Goal: Task Accomplishment & Management: Use online tool/utility

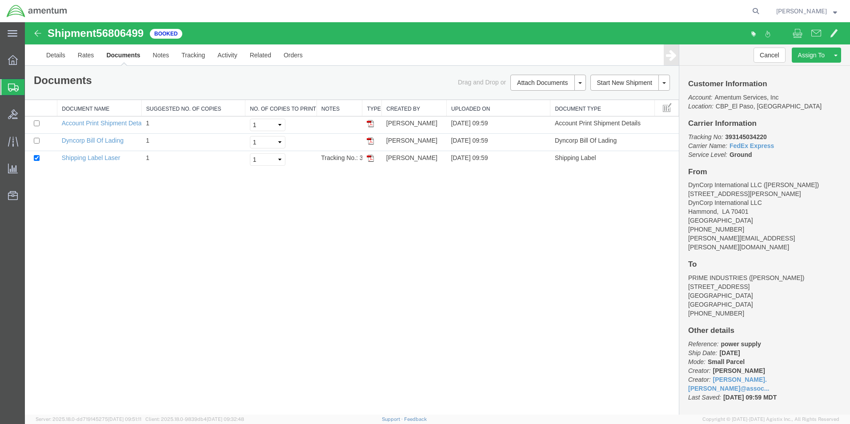
click at [0, 0] on span "Create from Template" at bounding box center [0, 0] width 0 height 0
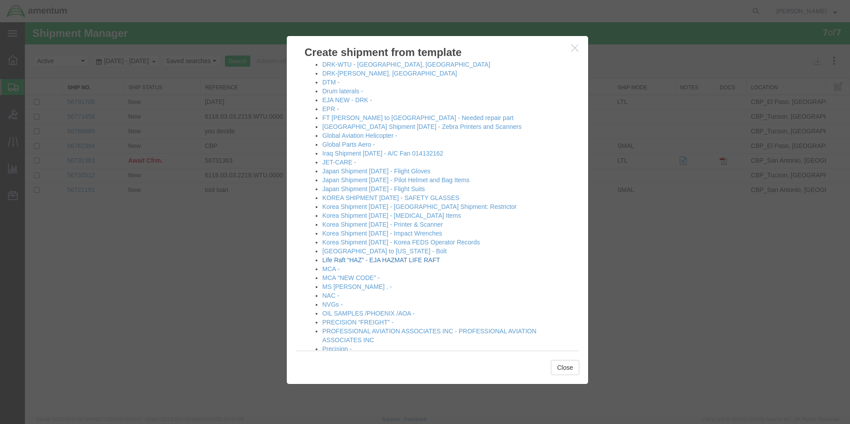
scroll to position [578, 0]
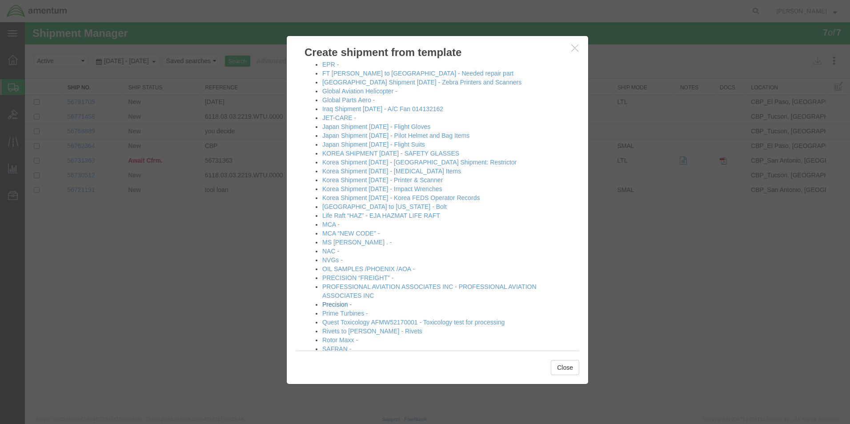
click at [337, 305] on link "Precision -" at bounding box center [336, 304] width 29 height 7
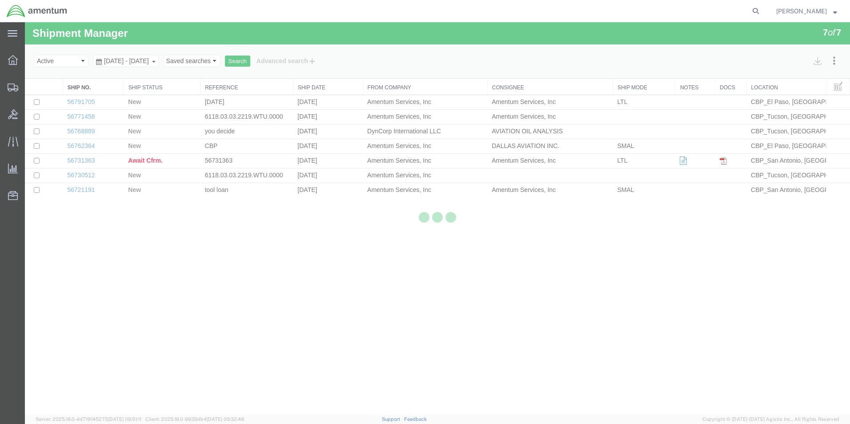
select select "49932"
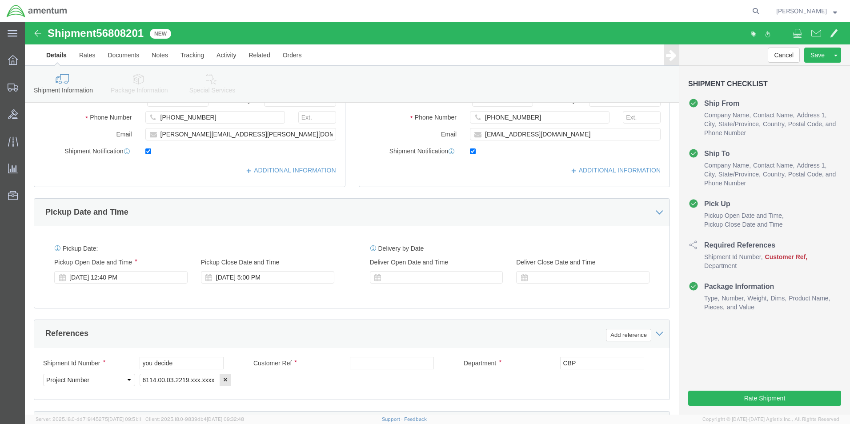
scroll to position [222, 0]
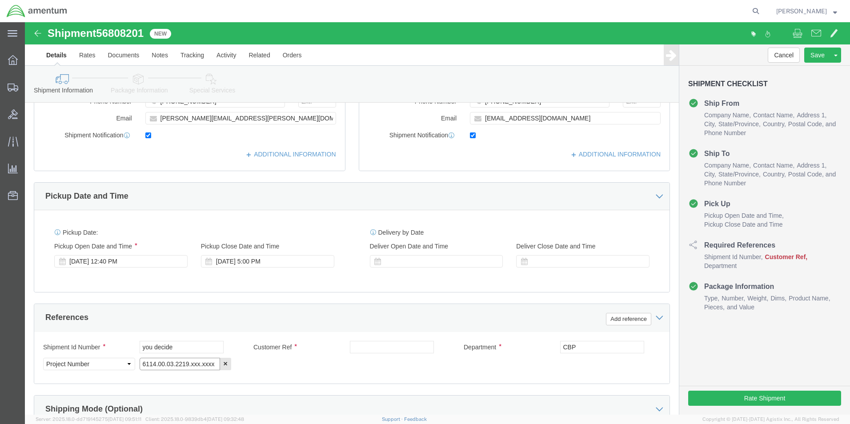
click input "6114.00.03.2219.xxx.xxxx"
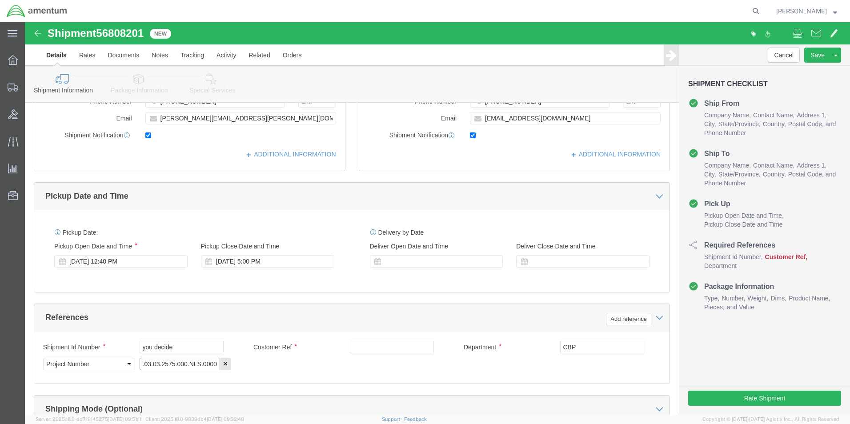
type input "6118.03.03.2575.000.NLS.0000"
click input "you decide"
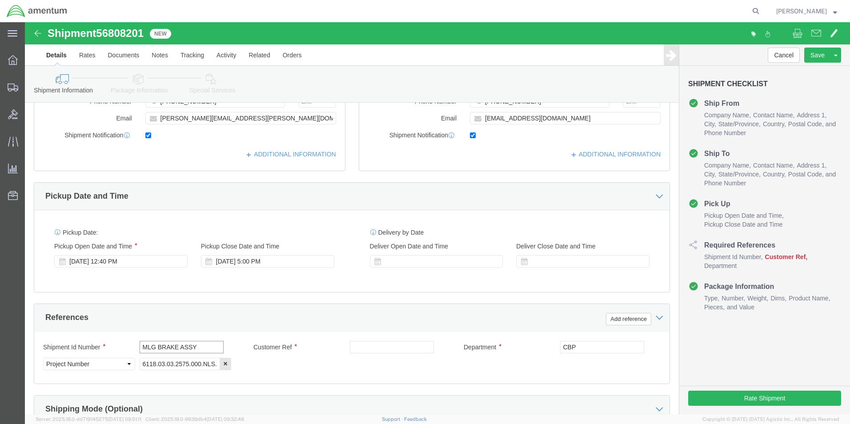
type input "MLG BRAKE ASSY"
click input "text"
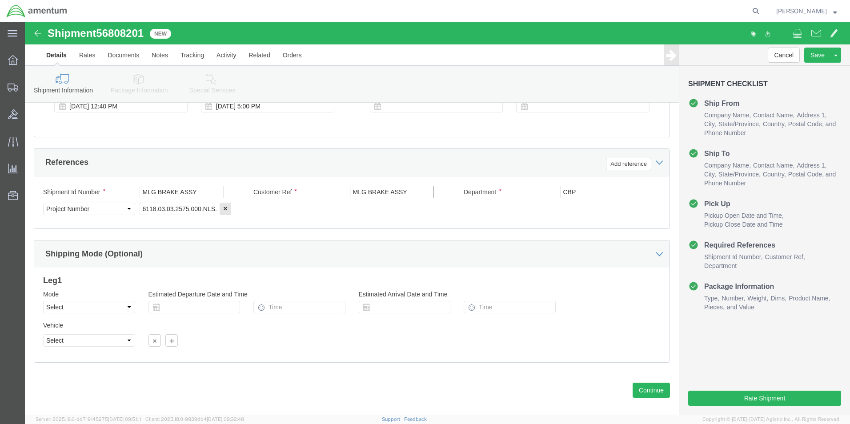
scroll to position [388, 0]
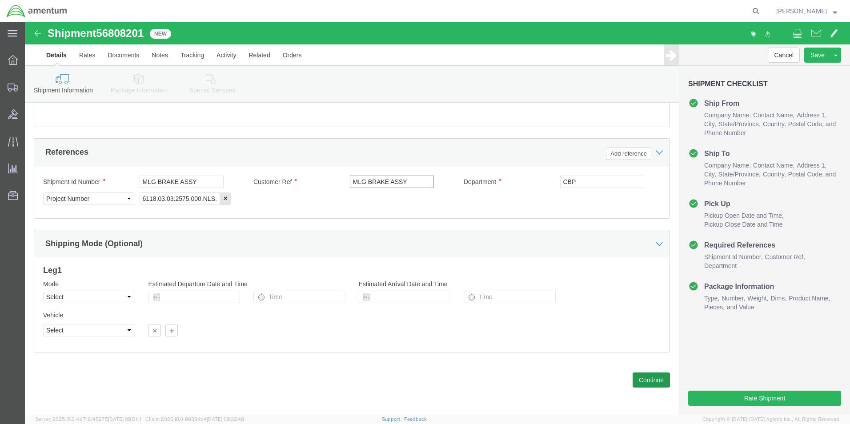
type input "MLG BRAKE ASSY"
click button "Continue"
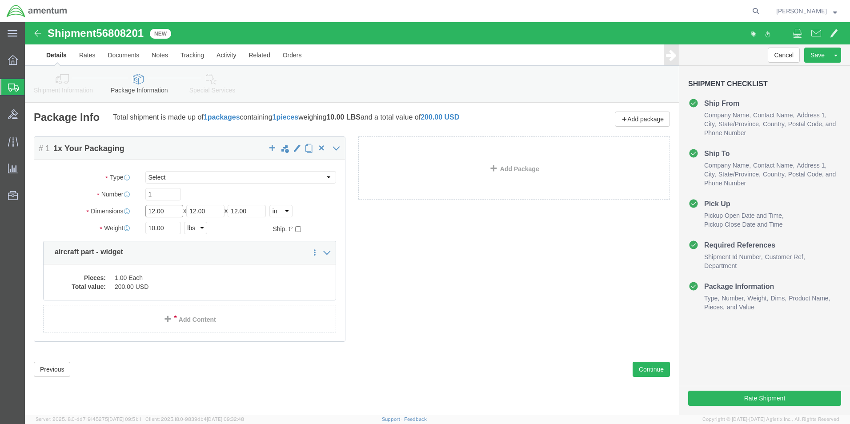
click input "12.00"
type input "18"
click input "10.00"
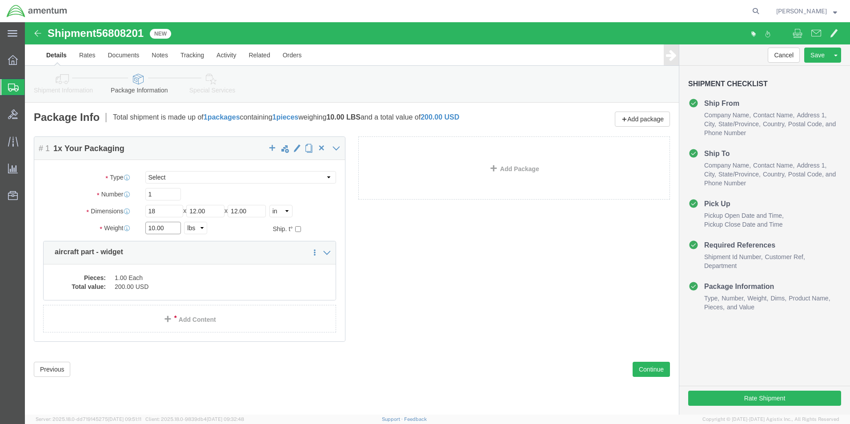
click input "10.00"
type input "26.85"
click div "Package Content # 1 1 x Your Packaging Package Type Select BCK Boxes Bale(s) Ba…"
click dd "1.00 Each"
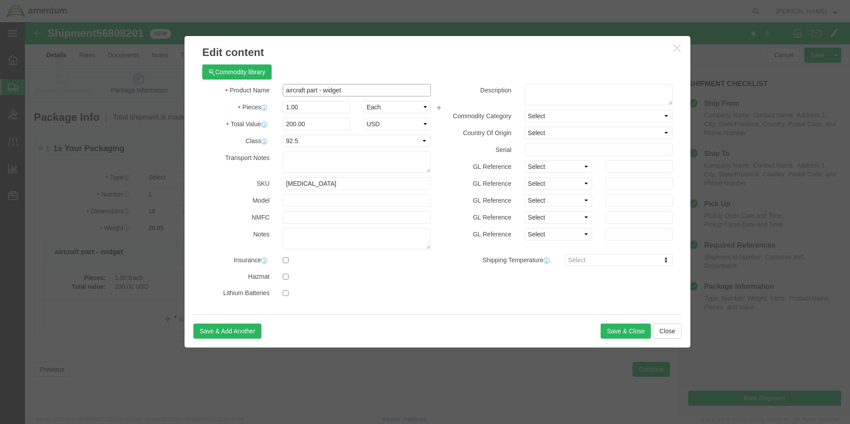
click input "aircraft part - widget"
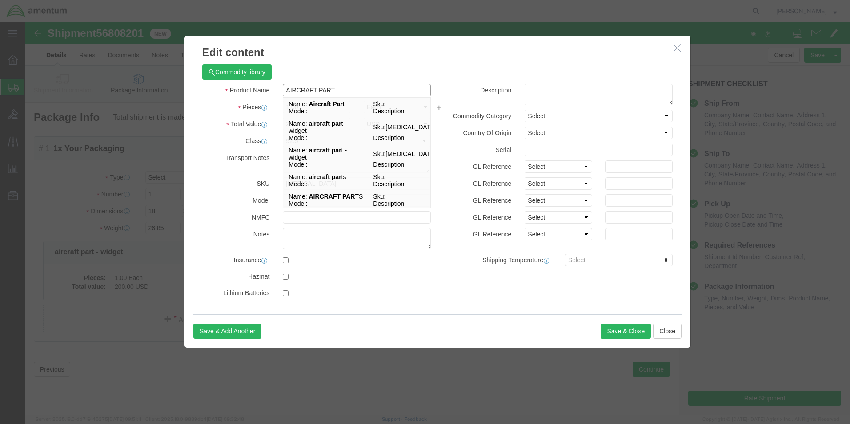
type input "AIRCRAFT PART"
click div "Commodity library Product Name AIRCRAFT PART AIRCRAFT PAR Name: Aircraft Par t …"
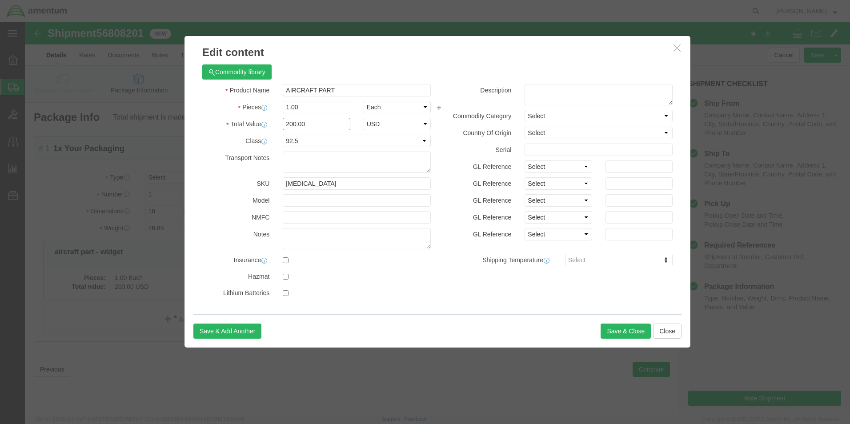
click input "200.00"
click select "Select 50 55 60 65 70 85 92.5 100 125 175 250 300 400"
select select
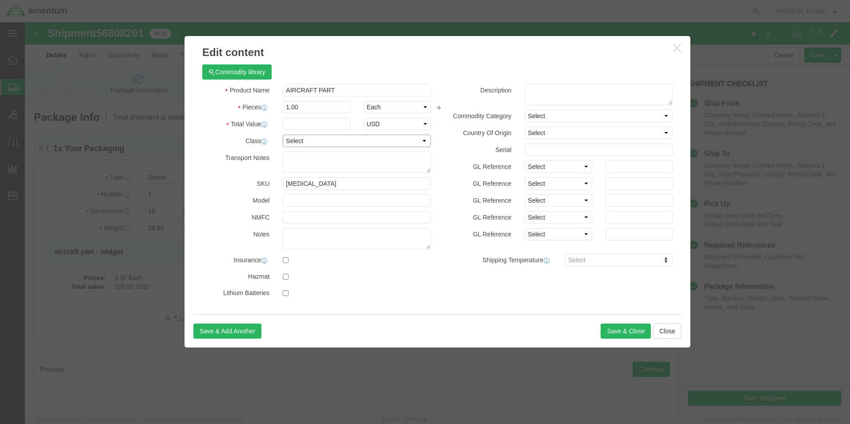
click select "Select 50 55 60 65 70 85 92.5 100 125 175 250 300 400"
click input "[MEDICAL_DATA]"
click textarea
click textarea "MLG ASSY"
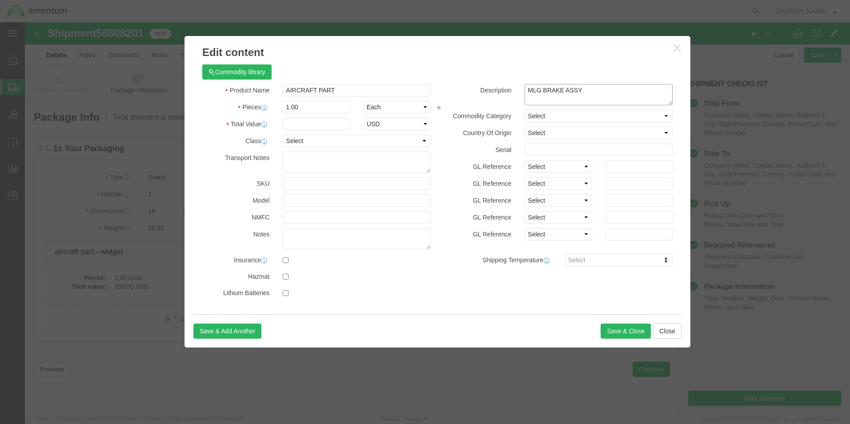
type textarea "MLG BRAKE ASSY"
click div
click input "text"
type input "2000"
click button "Save & Close"
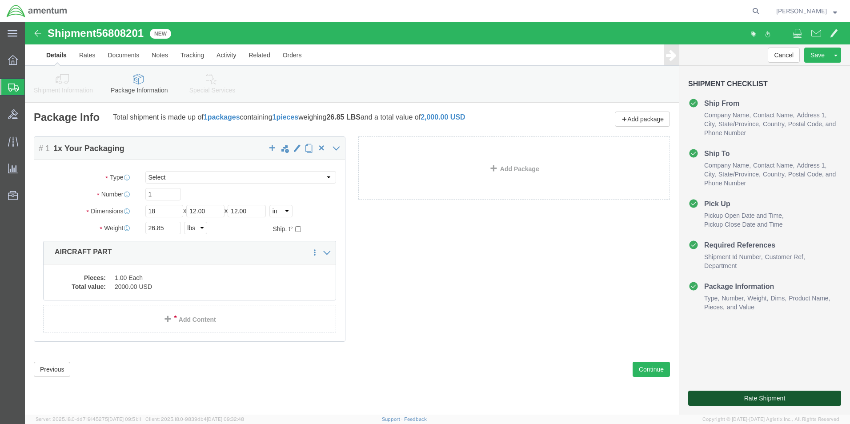
click button "Rate Shipment"
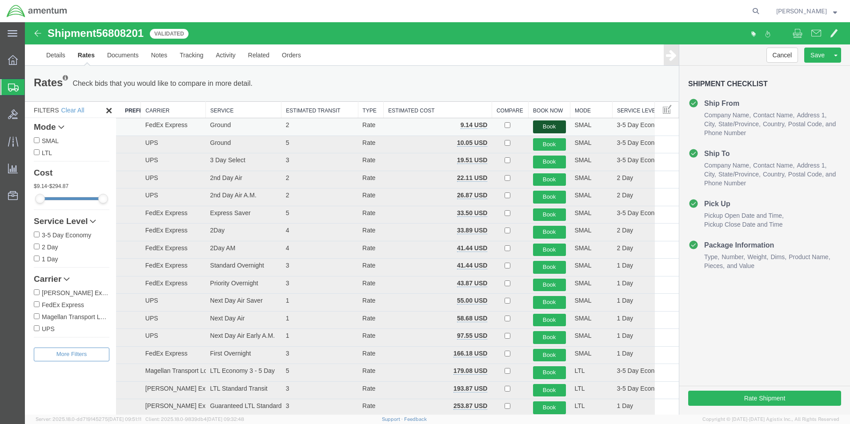
click at [542, 128] on button "Book" at bounding box center [549, 126] width 33 height 13
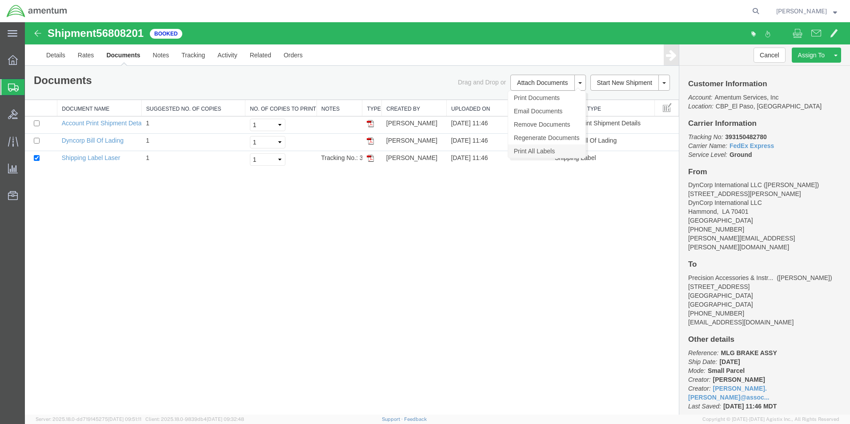
click at [533, 152] on link "Print All Labels" at bounding box center [546, 150] width 77 height 13
click at [805, 72] on link "Clone Shipment" at bounding box center [802, 69] width 77 height 13
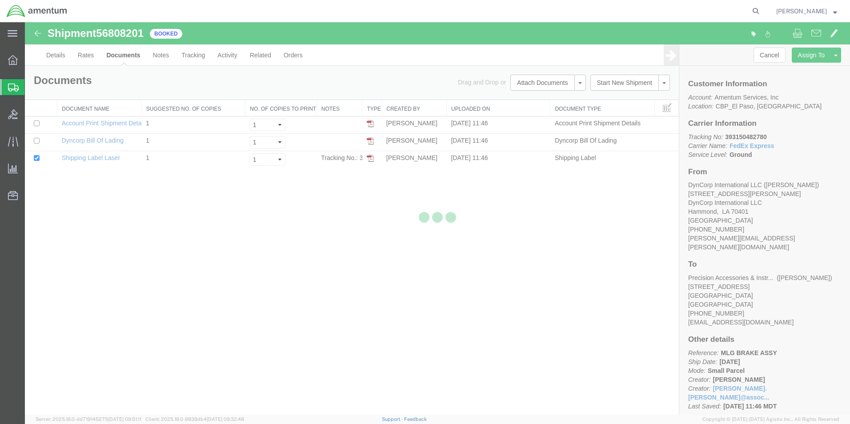
select select "49932"
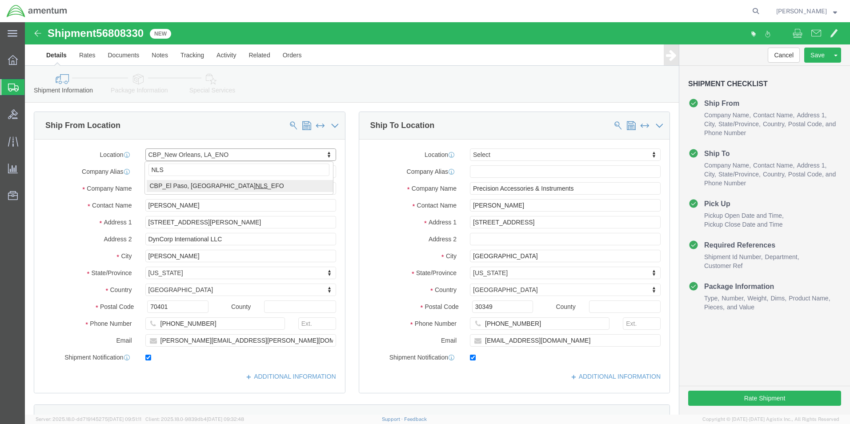
type input "NLS"
select select "49831"
type input "Amentum Services, Inc"
type input "[PERSON_NAME]"
type input "[STREET_ADDRESS][PERSON_NAME]"
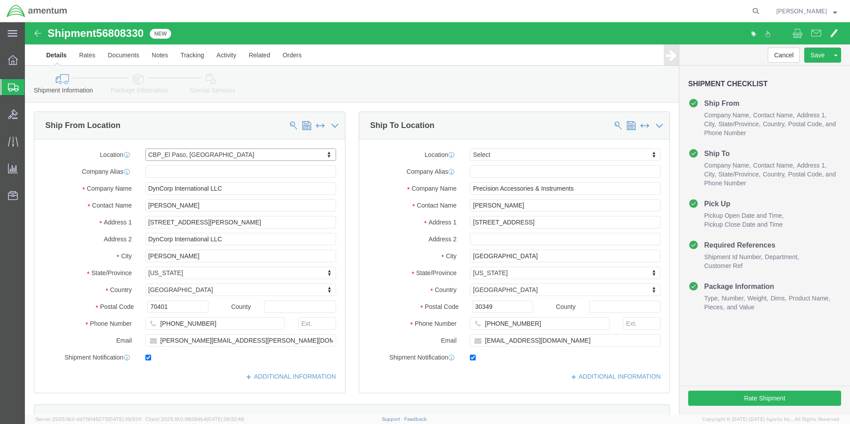
type input "[GEOGRAPHIC_DATA]"
type input "79906"
type input "[PHONE_NUMBER]"
type input "[PERSON_NAME][EMAIL_ADDRESS][PERSON_NAME][DOMAIN_NAME]"
select select "[GEOGRAPHIC_DATA]"
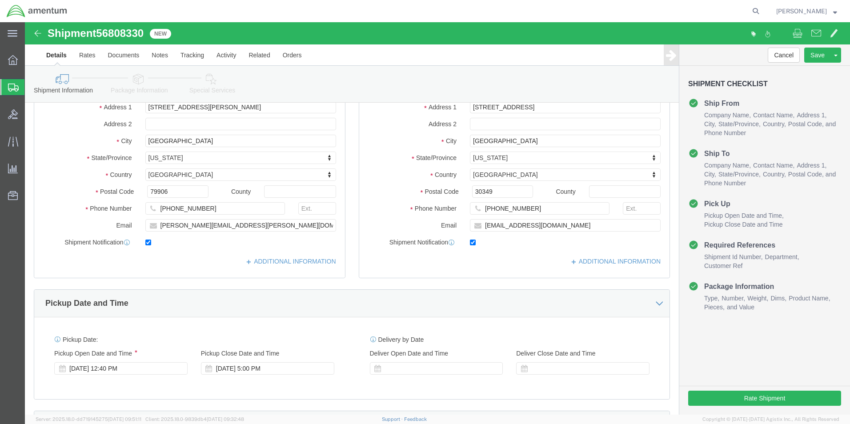
scroll to position [267, 0]
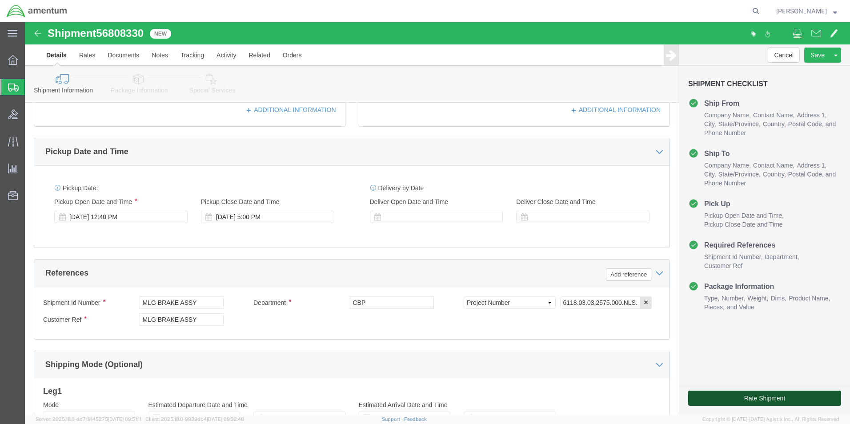
click button "Rate Shipment"
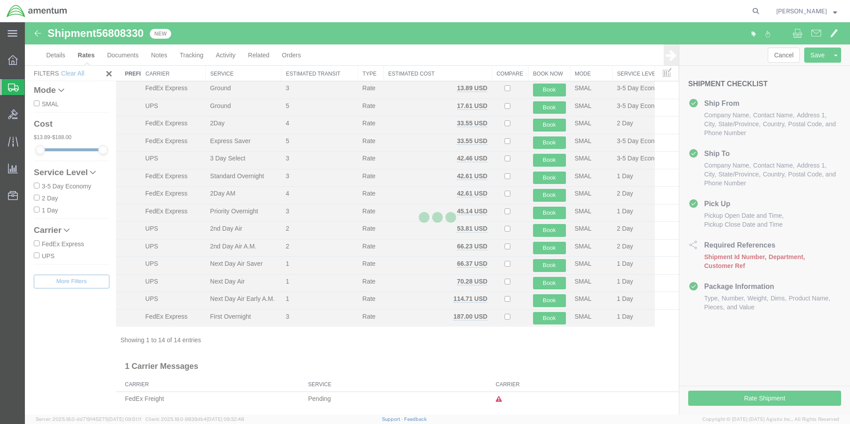
scroll to position [19, 0]
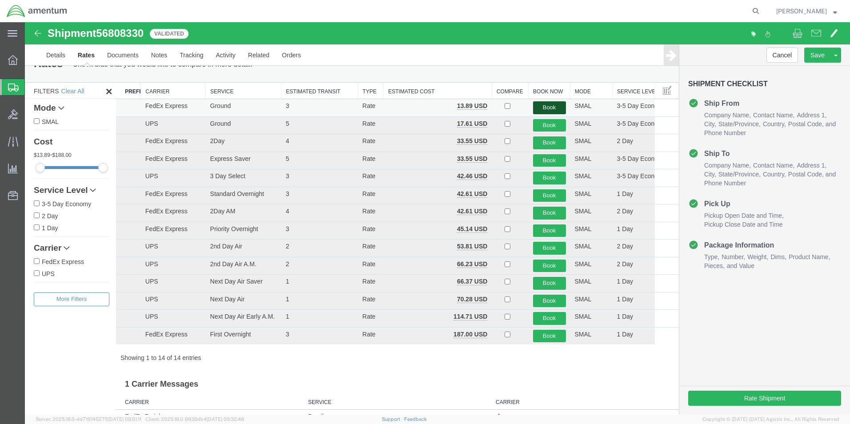
click at [543, 110] on button "Book" at bounding box center [549, 107] width 33 height 13
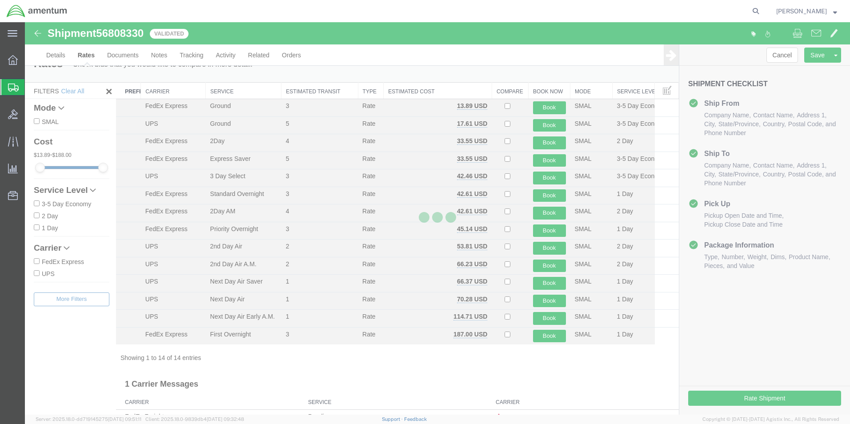
scroll to position [0, 0]
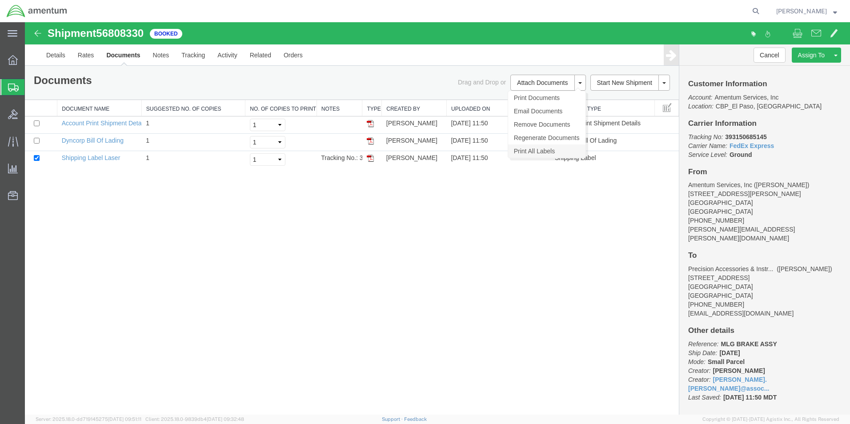
click at [532, 151] on link "Print All Labels" at bounding box center [546, 150] width 77 height 13
click at [762, 9] on icon at bounding box center [756, 11] width 12 height 12
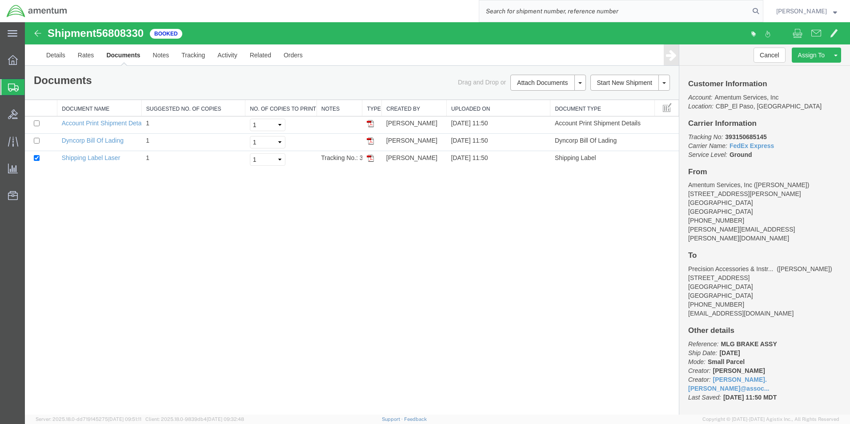
click at [659, 10] on input "search" at bounding box center [614, 10] width 270 height 21
type input "393150482780"
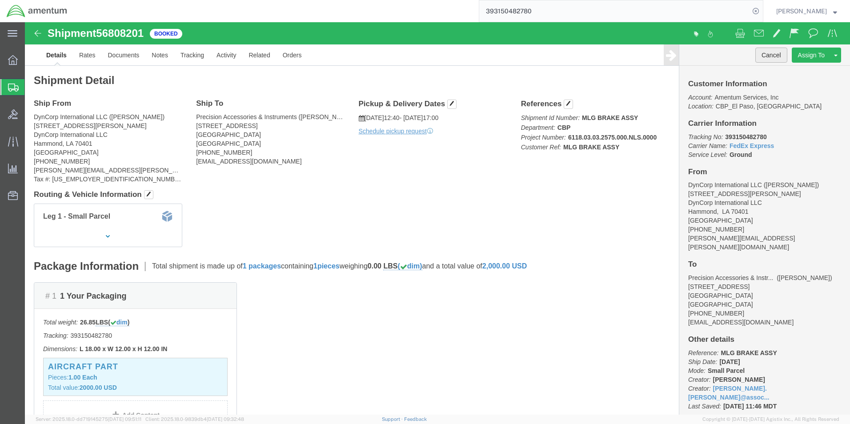
click button "Cancel"
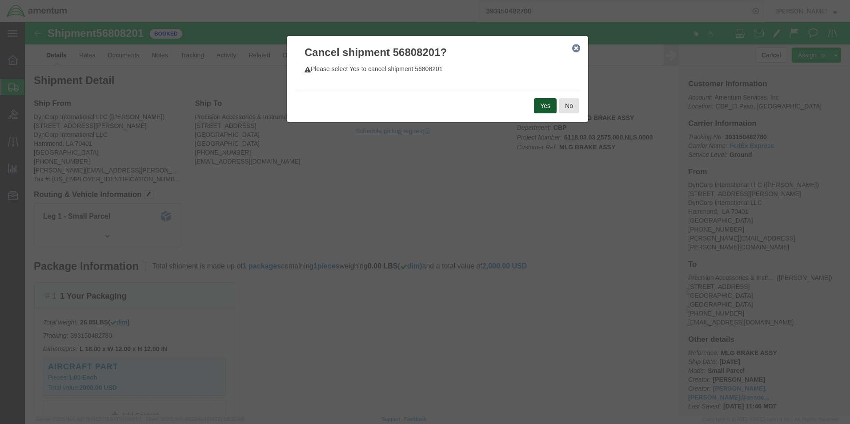
click button "Yes"
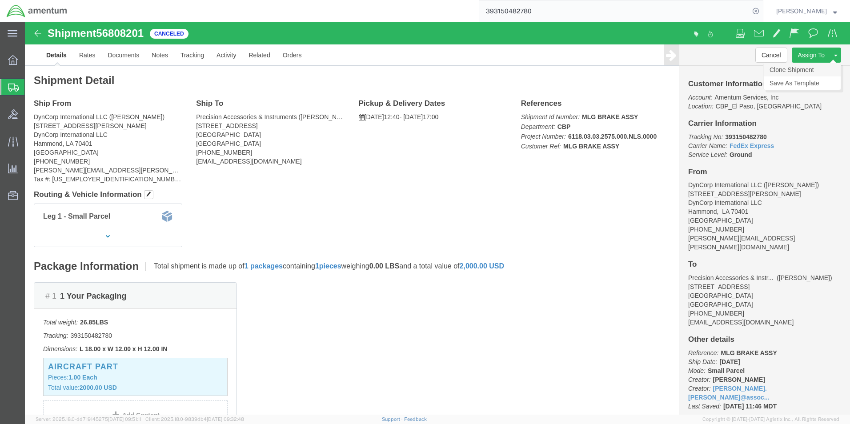
click link "Clone Shipment"
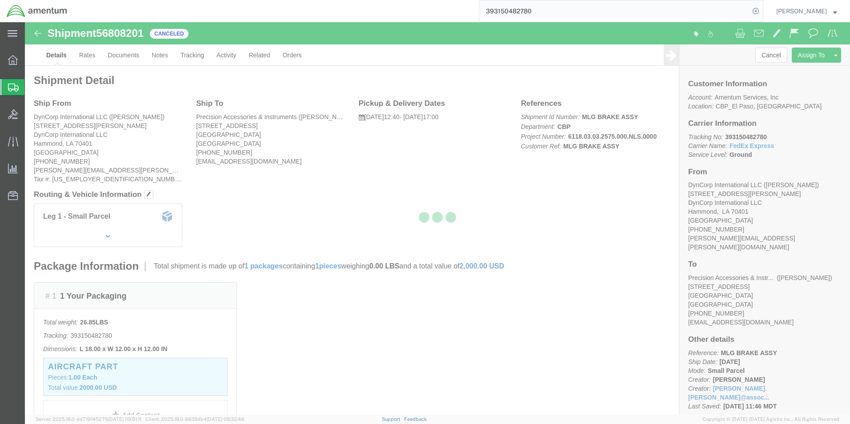
select select "49932"
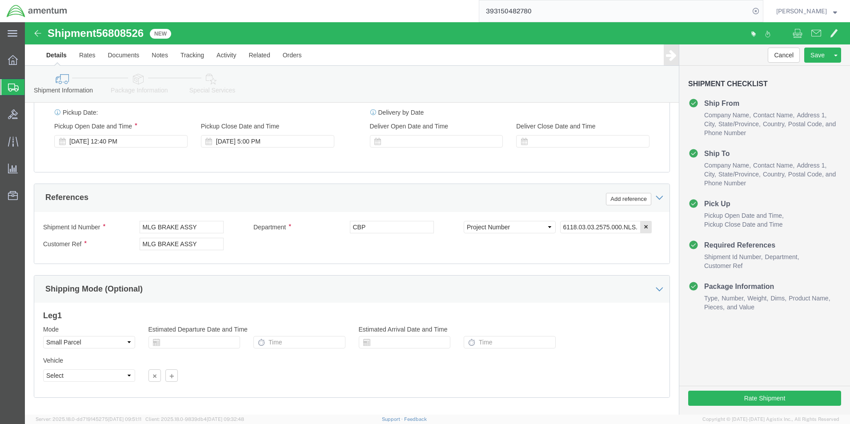
scroll to position [356, 0]
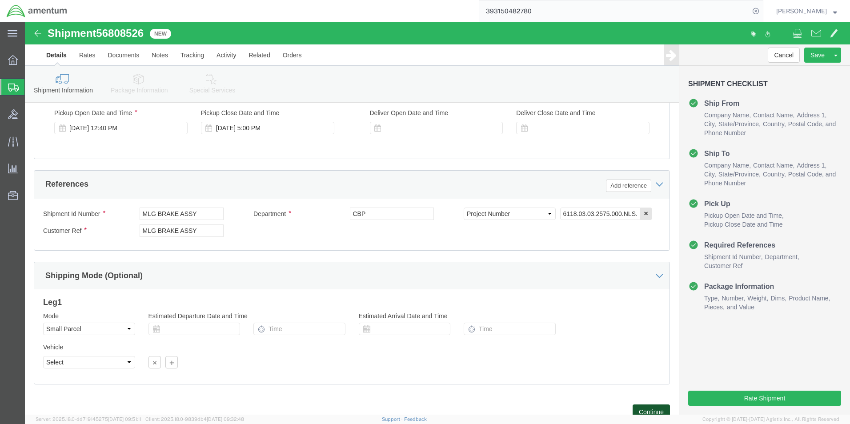
click button "Continue"
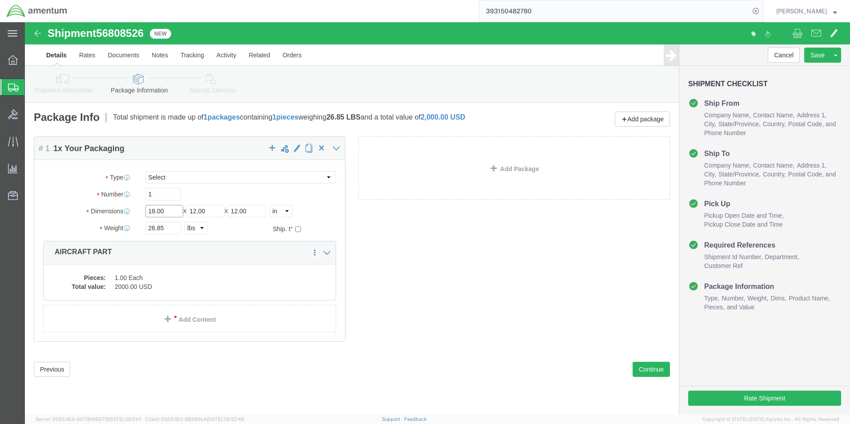
click input "18.00"
type input "16"
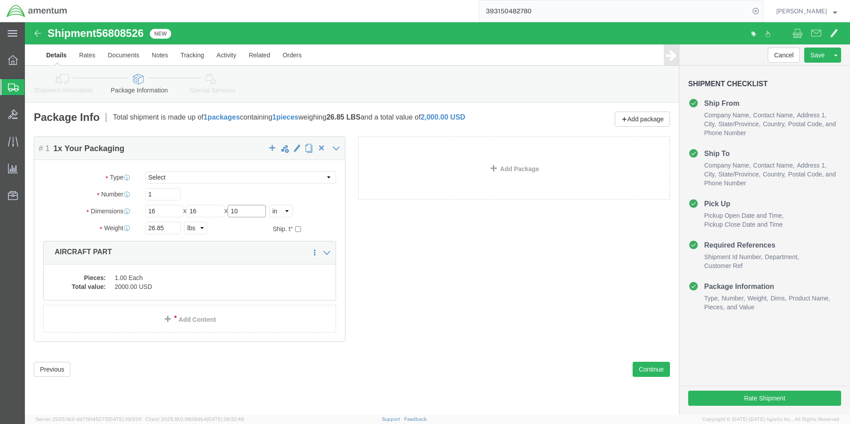
type input "10"
click input "26.85"
type input "29.25"
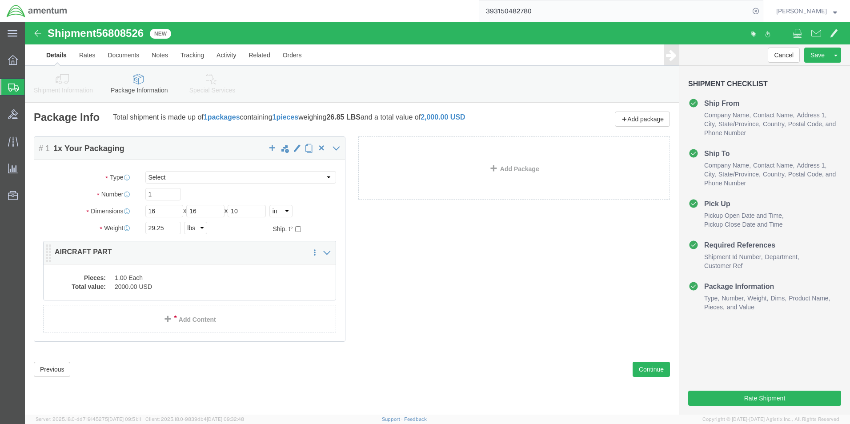
click div "Pieces: 1.00 Each Total value: 2000.00 USD"
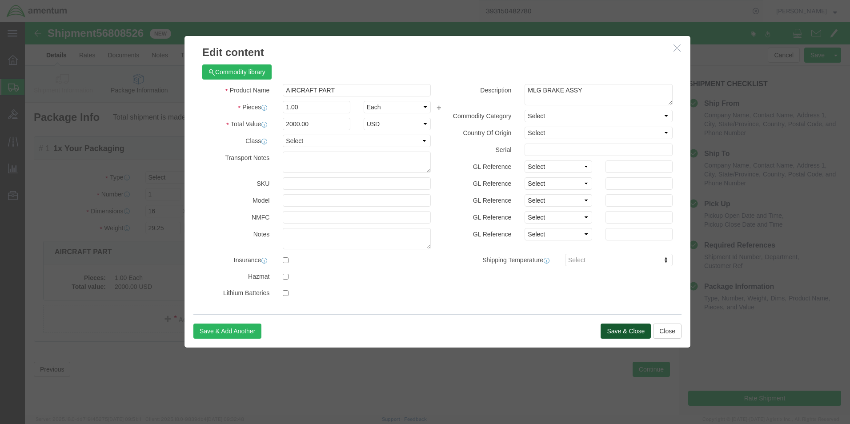
click button "Save & Close"
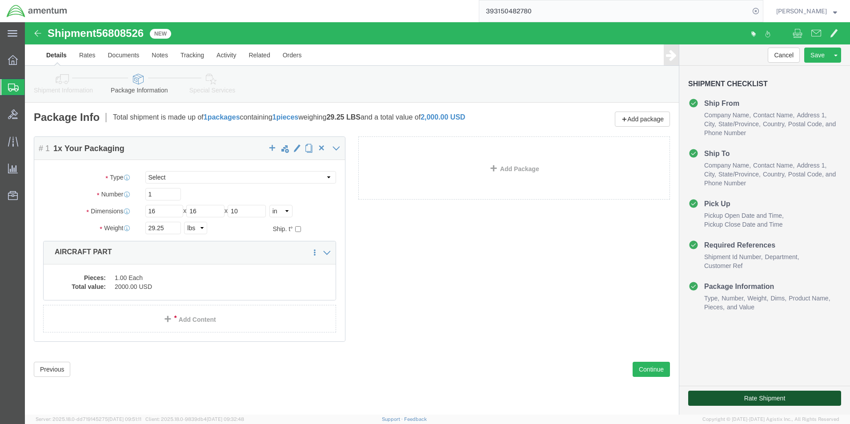
click button "Rate Shipment"
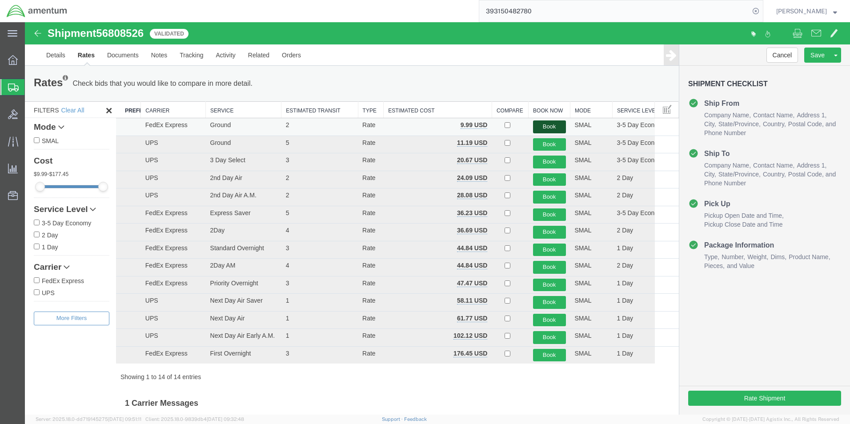
click at [544, 125] on button "Book" at bounding box center [549, 126] width 33 height 13
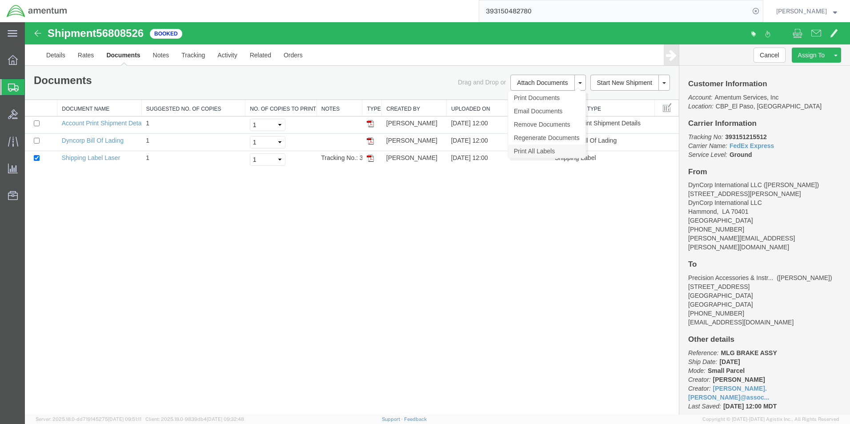
click at [544, 151] on link "Print All Labels" at bounding box center [546, 150] width 77 height 13
